Goal: Information Seeking & Learning: Learn about a topic

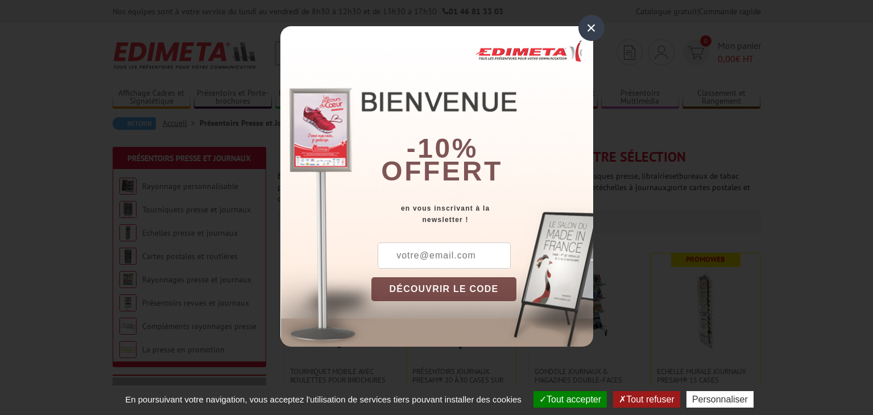
click at [589, 30] on div "×" at bounding box center [591, 28] width 26 height 26
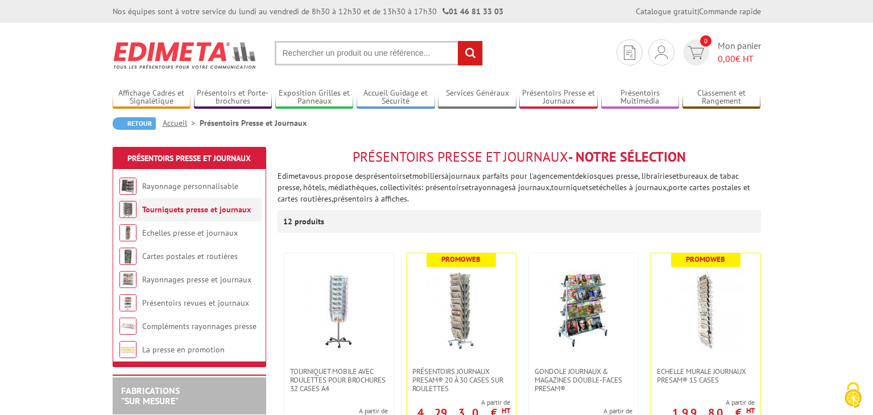
click at [203, 208] on link "Tourniquets presse et journaux" at bounding box center [196, 209] width 109 height 10
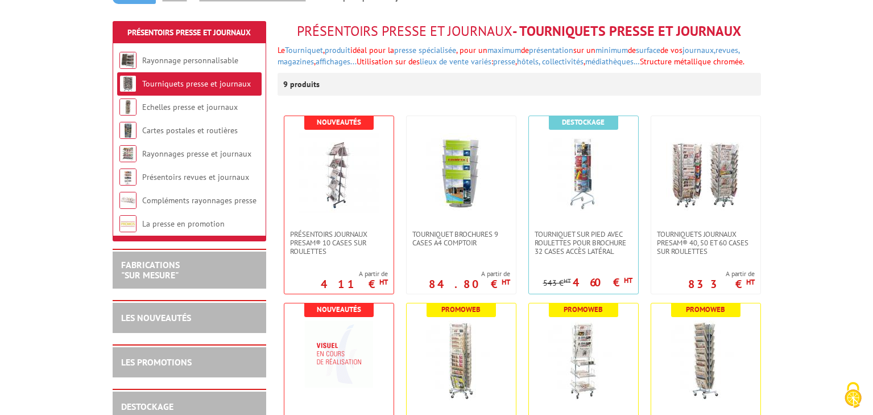
scroll to position [136, 0]
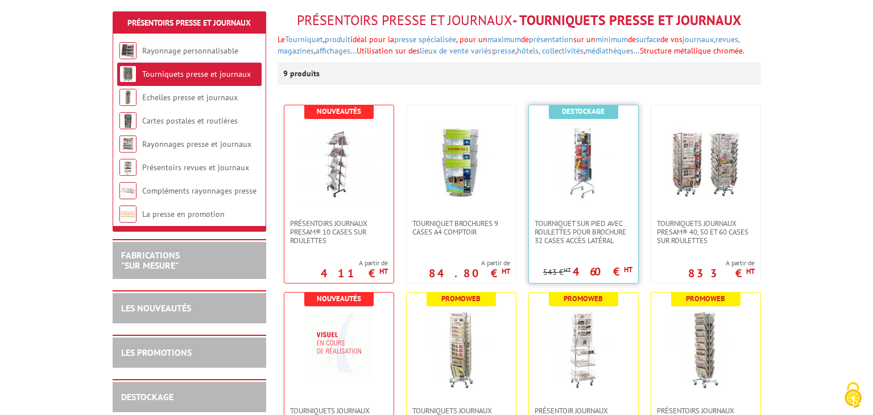
click at [577, 206] on link at bounding box center [583, 162] width 109 height 114
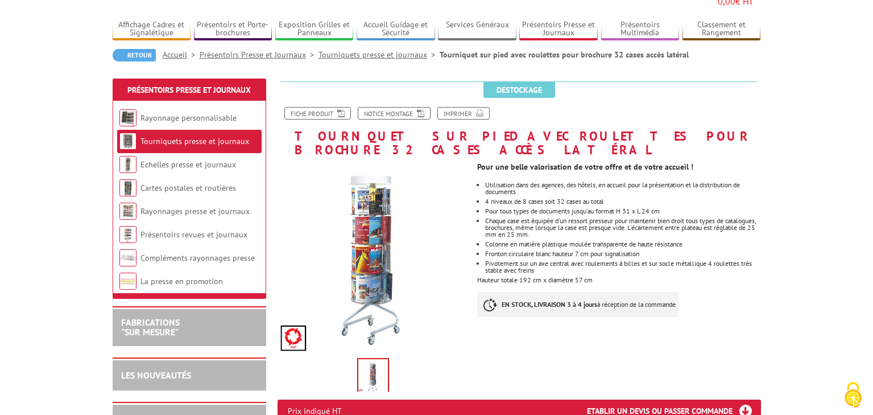
scroll to position [91, 0]
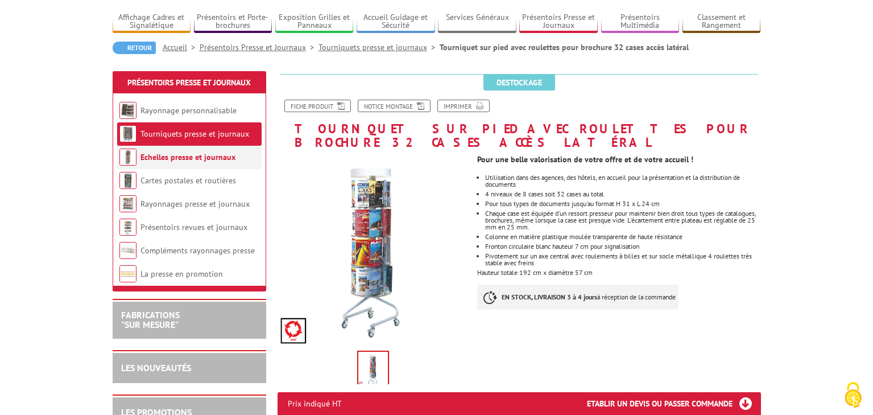
click at [185, 152] on link "Echelles presse et journaux" at bounding box center [187, 157] width 95 height 10
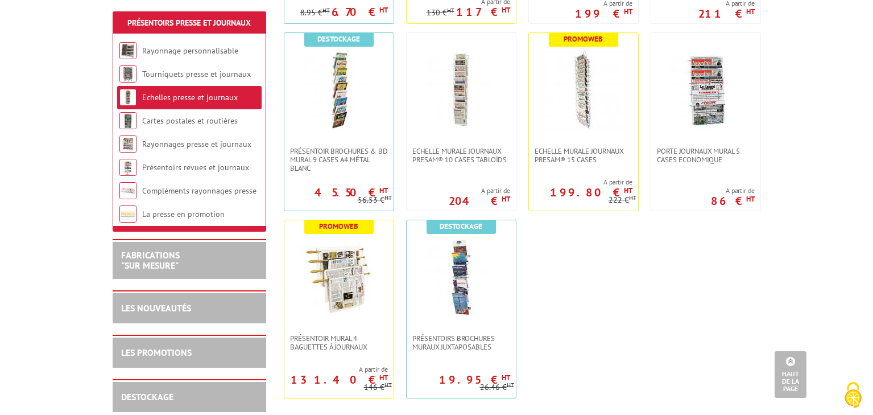
scroll to position [447, 0]
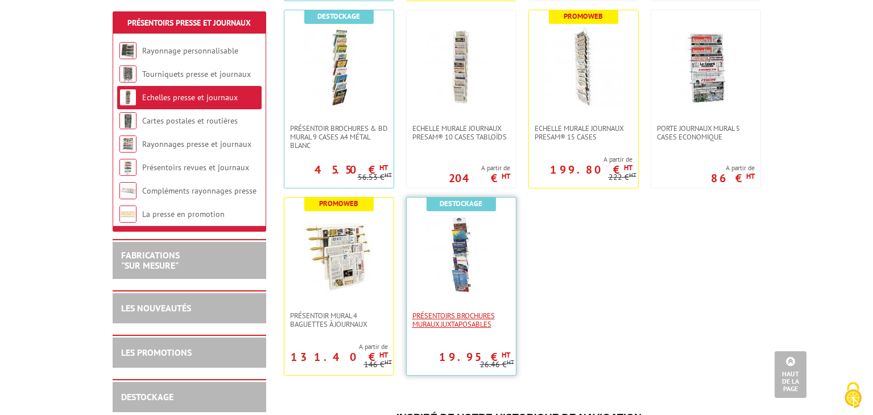
click at [445, 313] on span "Présentoirs brochures muraux juxtaposables" at bounding box center [461, 319] width 98 height 17
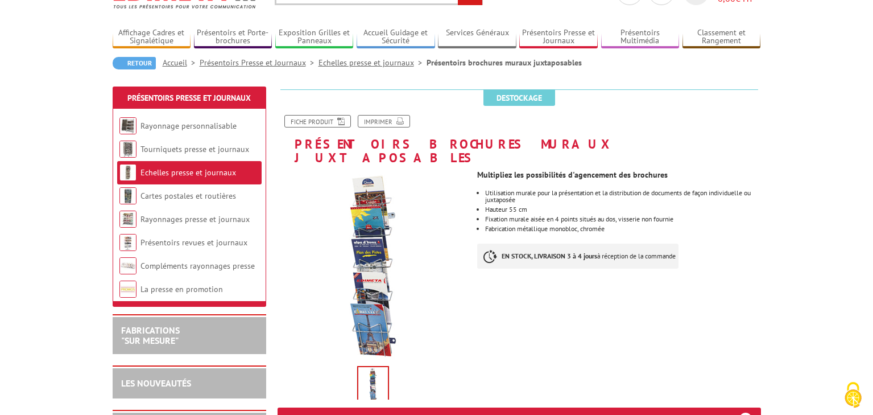
scroll to position [68, 0]
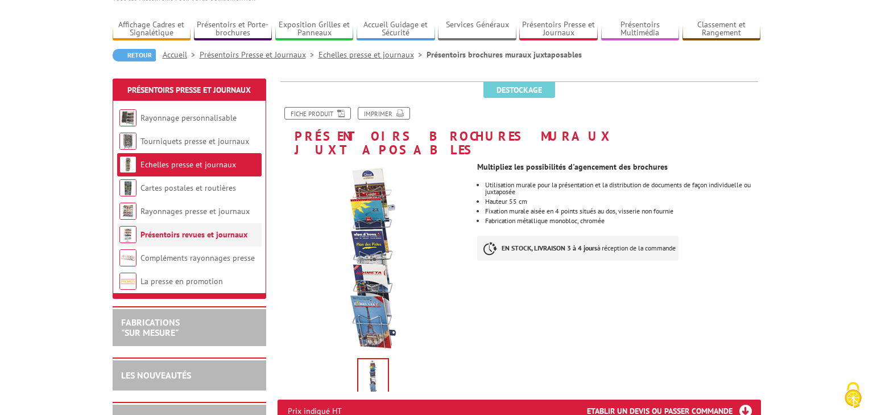
click at [133, 232] on img at bounding box center [127, 234] width 17 height 17
click at [127, 232] on img at bounding box center [127, 234] width 17 height 17
click at [163, 238] on link "Présentoirs revues et journaux" at bounding box center [193, 234] width 107 height 10
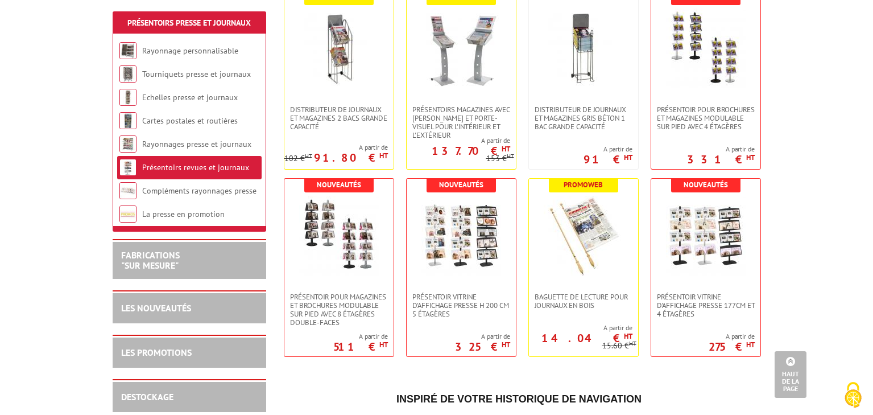
scroll to position [477, 0]
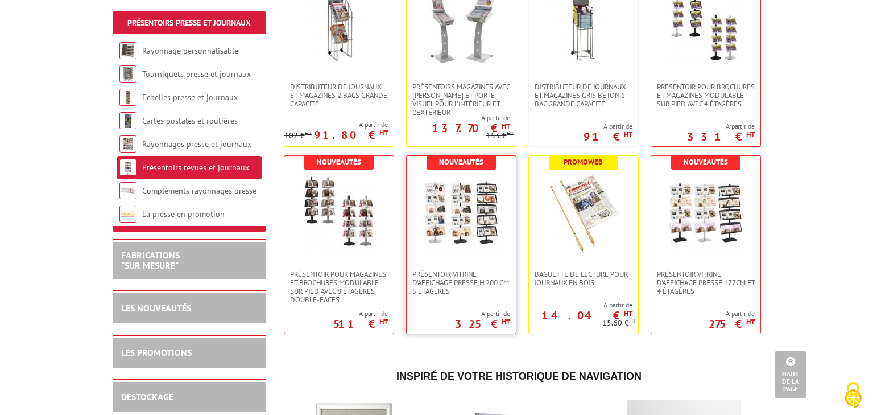
click at [463, 226] on img at bounding box center [461, 213] width 80 height 80
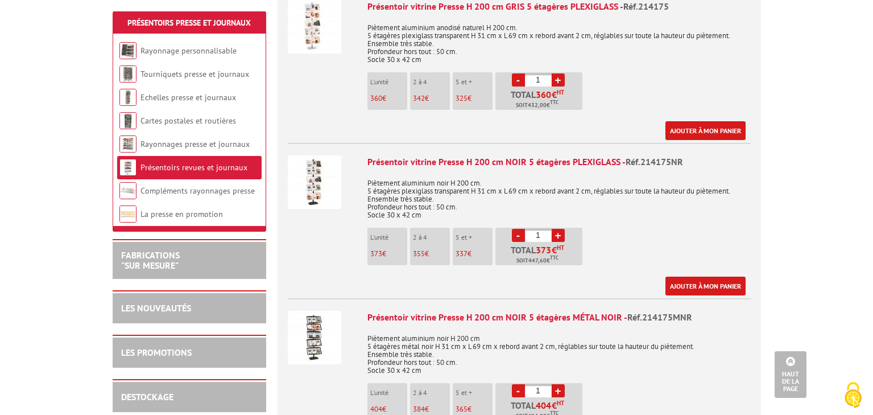
scroll to position [508, 0]
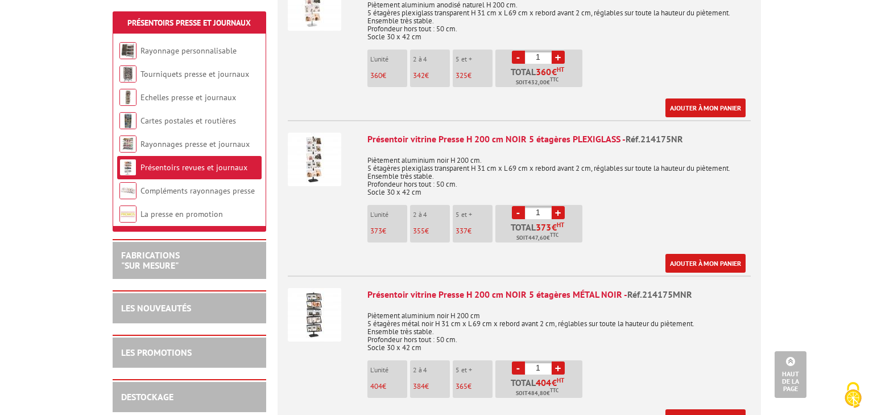
click at [324, 143] on img at bounding box center [314, 158] width 53 height 53
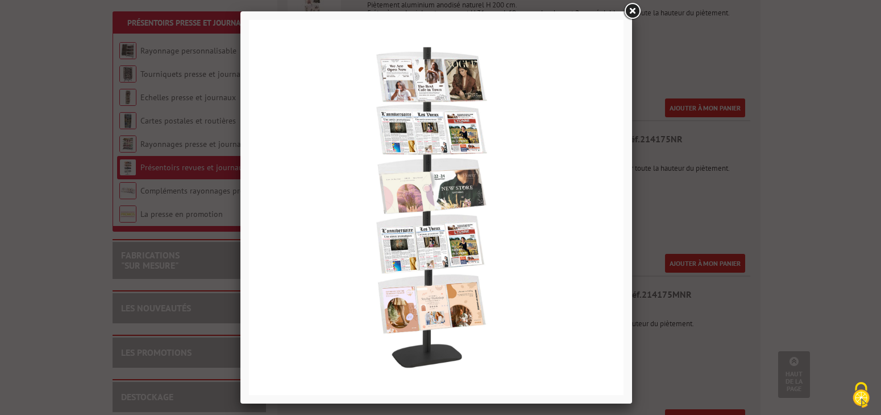
click at [633, 11] on link at bounding box center [632, 11] width 20 height 20
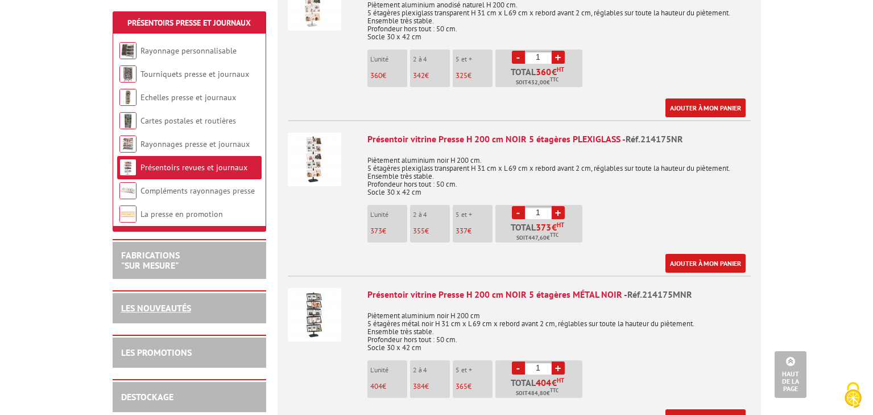
click at [172, 310] on link "LES NOUVEAUTÉS" at bounding box center [156, 307] width 70 height 11
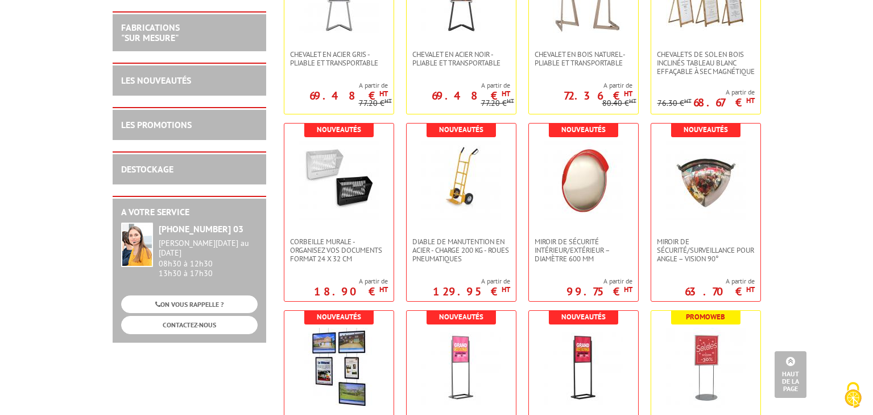
scroll to position [659, 0]
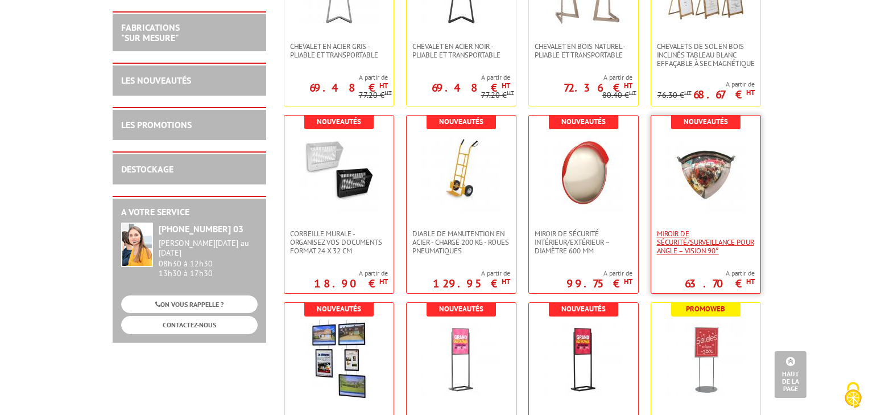
click at [694, 238] on span "Miroir de sécurité/surveillance pour angle – Vision 90°" at bounding box center [706, 242] width 98 height 26
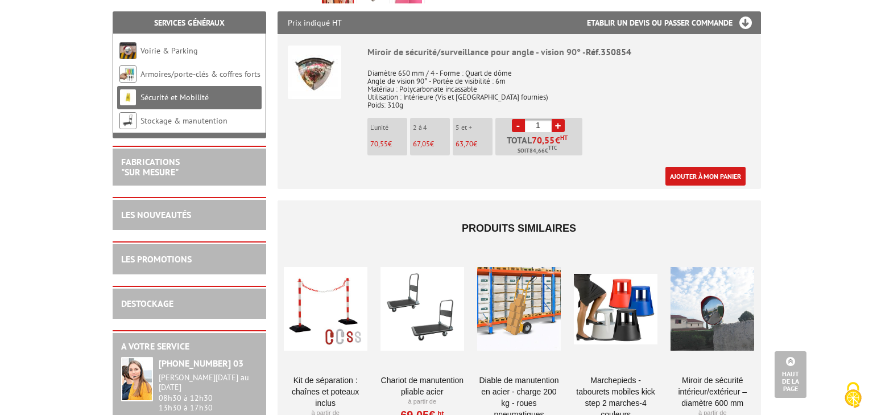
scroll to position [455, 0]
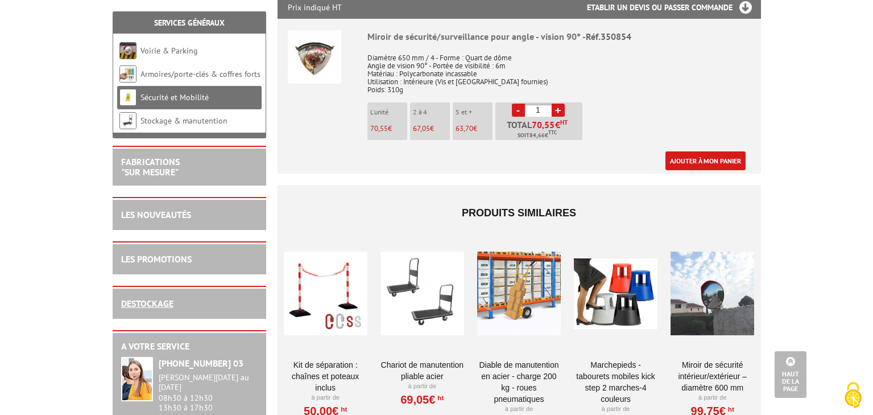
click at [163, 303] on link "DESTOCKAGE" at bounding box center [147, 302] width 52 height 11
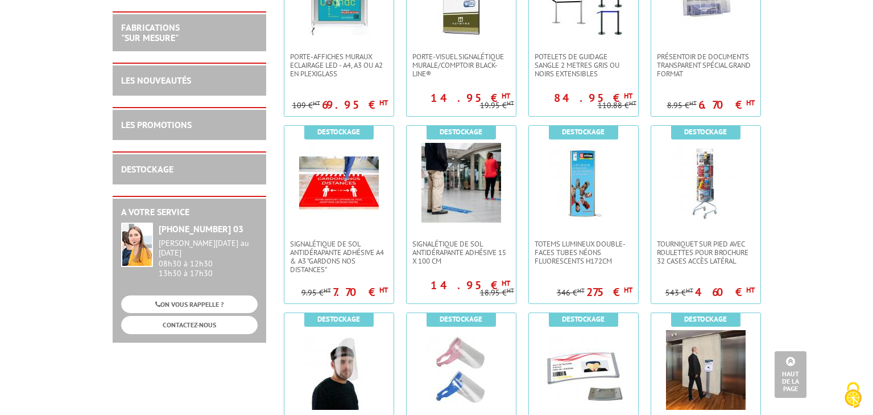
scroll to position [841, 0]
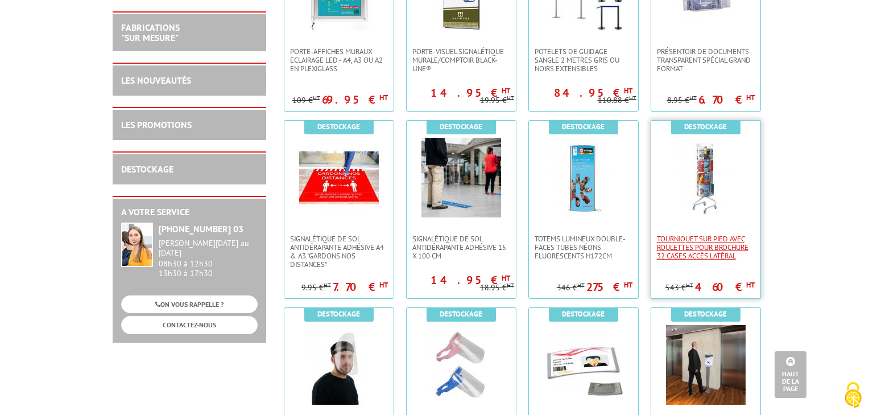
click at [693, 242] on span "Tourniquet sur pied avec roulettes pour brochure 32 cases accès latéral" at bounding box center [706, 247] width 98 height 26
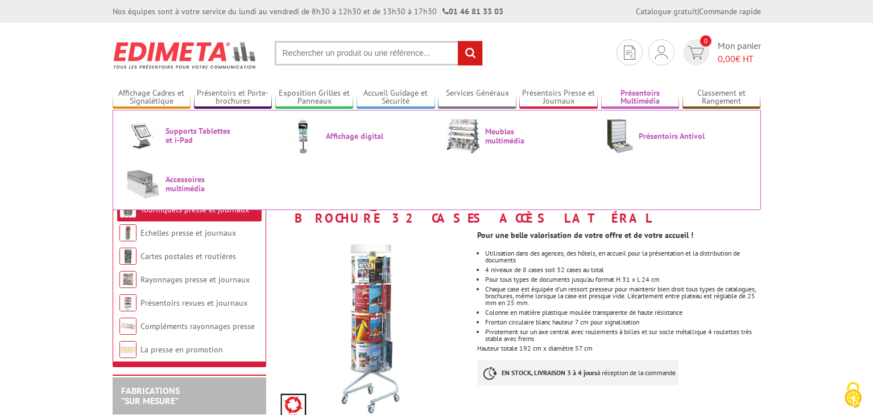
click at [649, 96] on link "Présentoirs Multimédia" at bounding box center [640, 97] width 78 height 19
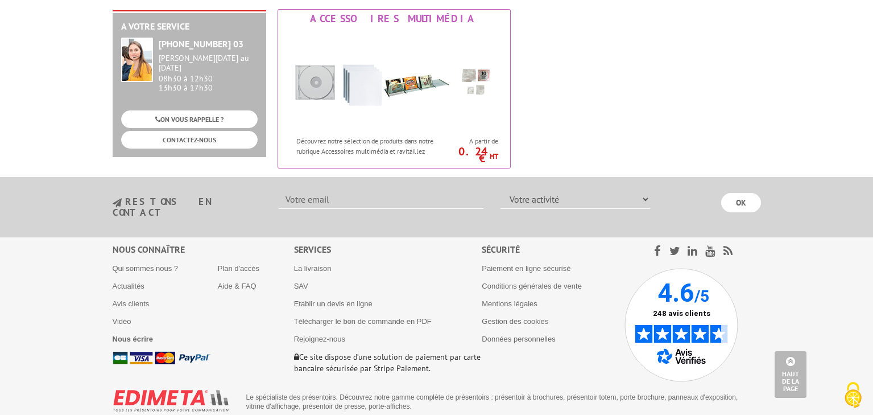
scroll to position [547, 0]
